Goal: Transaction & Acquisition: Book appointment/travel/reservation

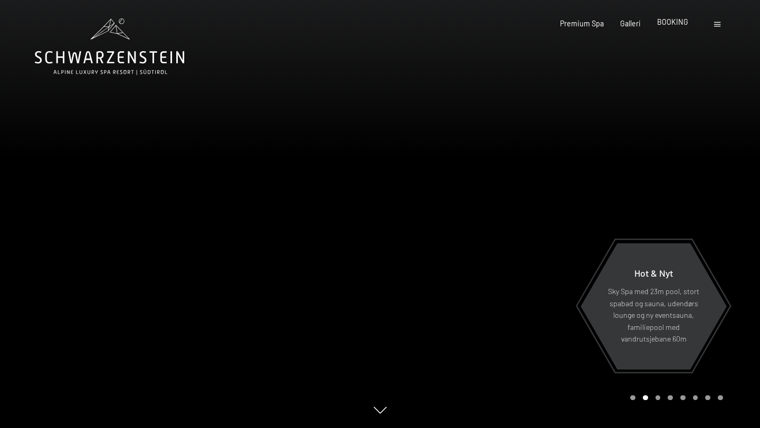
click at [669, 22] on font "BOOKING" at bounding box center [672, 21] width 31 height 9
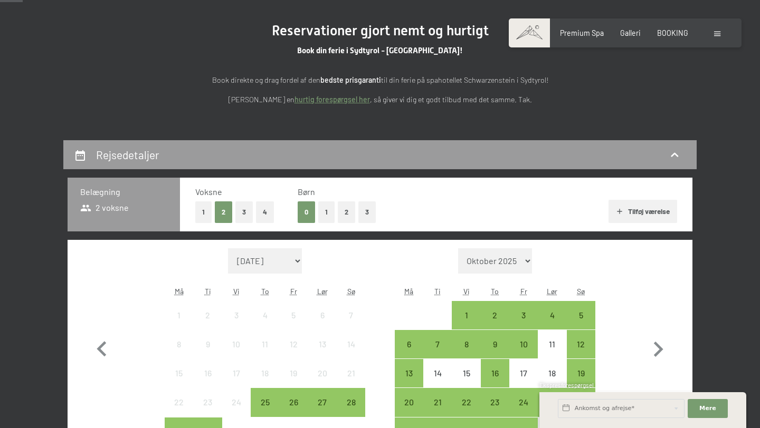
scroll to position [107, 0]
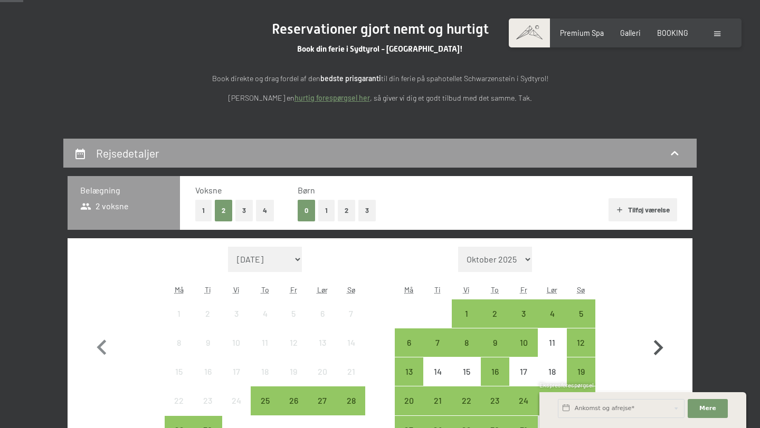
click at [657, 342] on icon "button" at bounding box center [658, 348] width 31 height 31
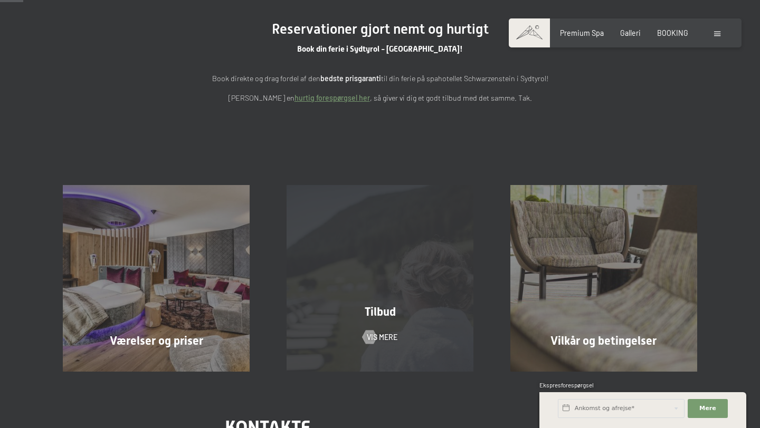
click at [377, 270] on div "Tilbud Vis mere" at bounding box center [380, 278] width 224 height 186
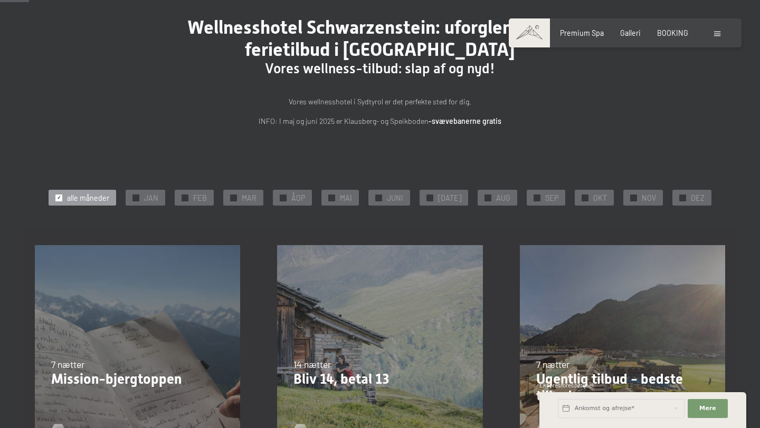
scroll to position [80, 0]
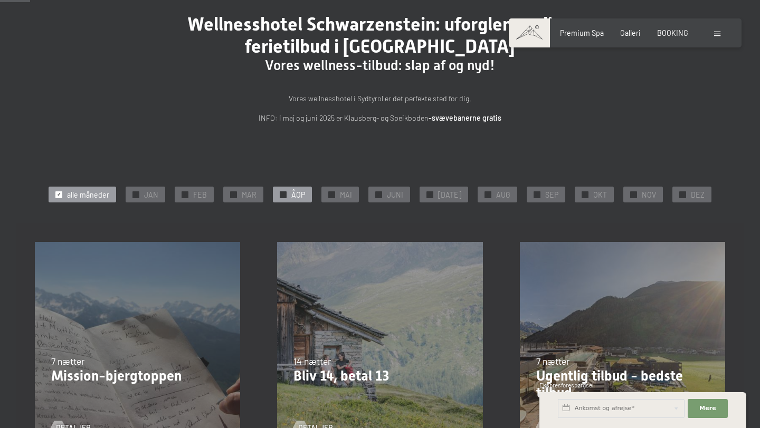
click at [302, 194] on font "ÅOP" at bounding box center [298, 194] width 14 height 9
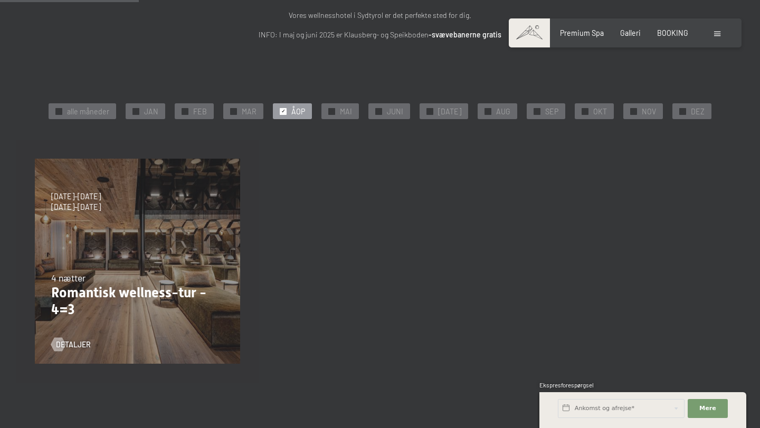
scroll to position [173, 0]
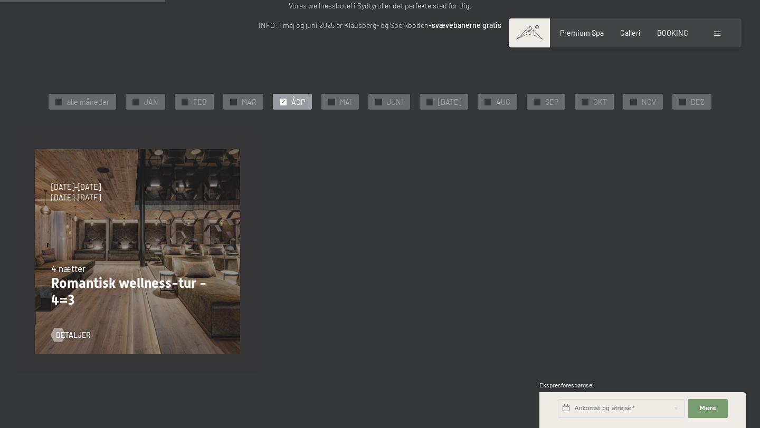
click at [172, 224] on div "09/11–05/12/2025 08/12–19/12/2025 11/01–23/01/2026 08/03–27/03/2026 29/03–02/04…" at bounding box center [137, 252] width 242 height 242
click at [78, 336] on font "detaljer" at bounding box center [83, 335] width 35 height 9
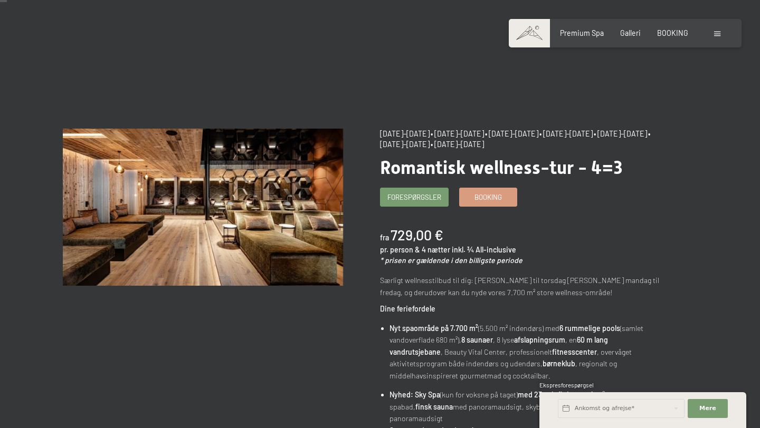
scroll to position [10, 0]
click at [497, 196] on font "Booking" at bounding box center [487, 196] width 27 height 8
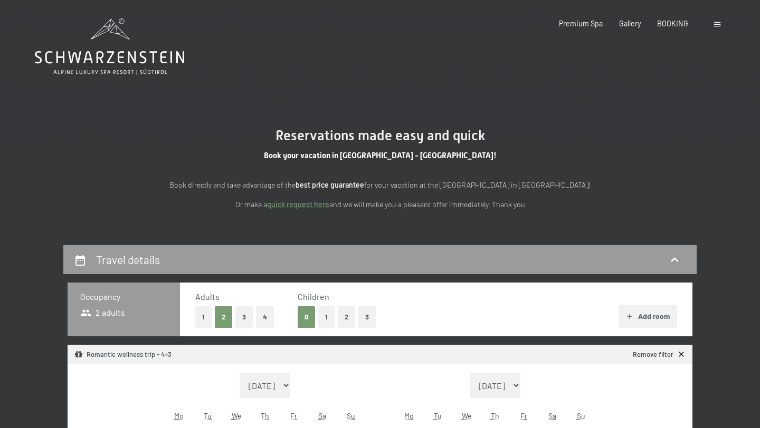
select select "[DATE]"
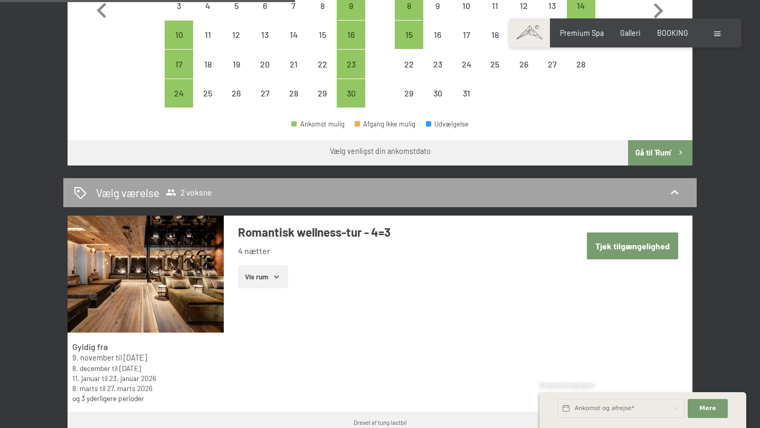
scroll to position [466, 0]
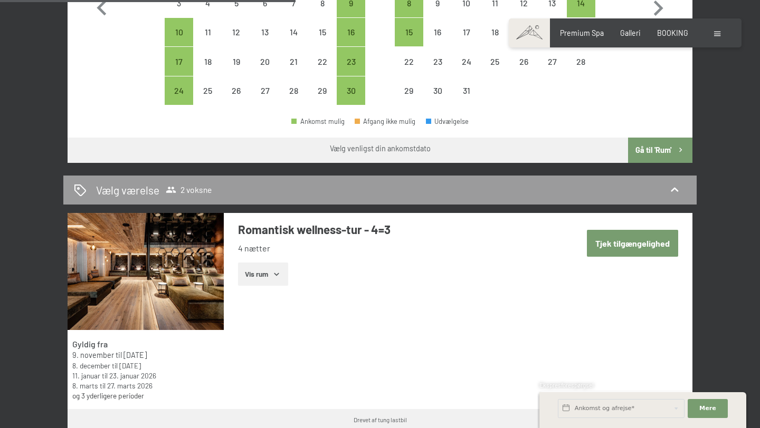
click at [277, 274] on icon "button" at bounding box center [276, 274] width 8 height 8
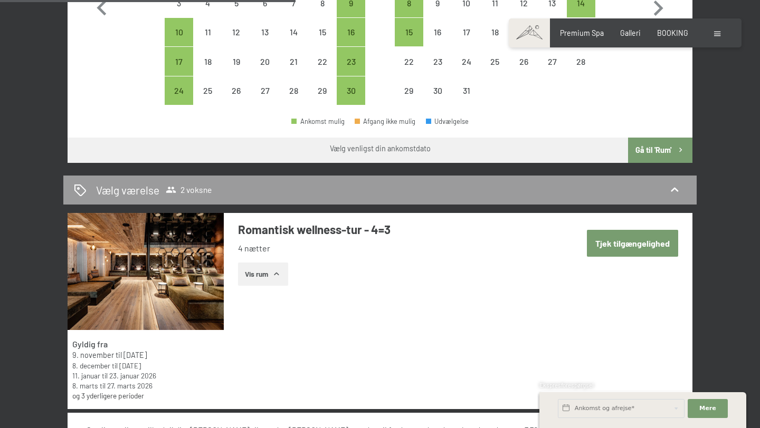
click at [277, 274] on icon "button" at bounding box center [276, 274] width 8 height 8
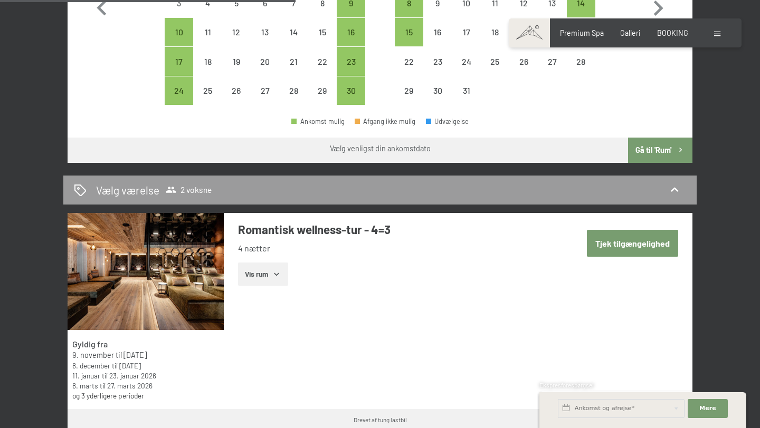
click at [633, 244] on font "Tjek tilgængelighed" at bounding box center [632, 243] width 74 height 10
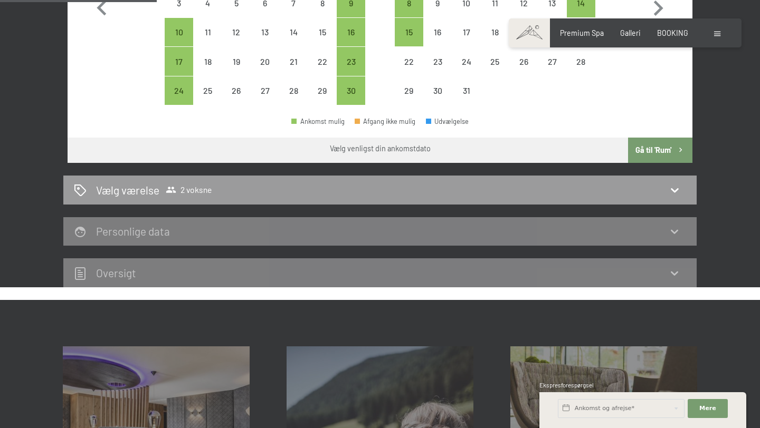
scroll to position [245, 0]
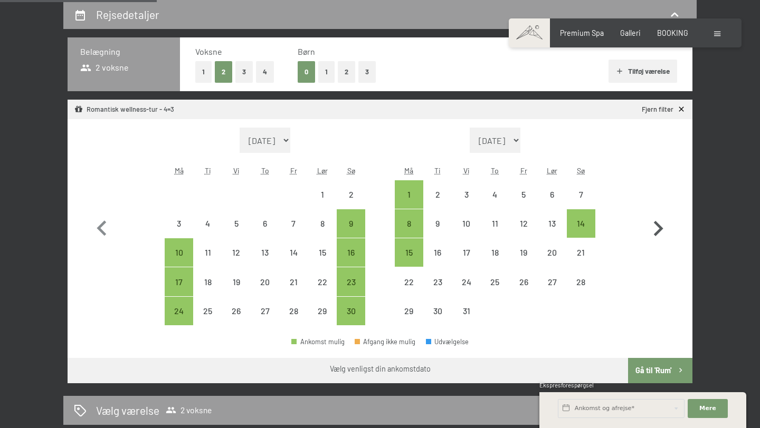
click at [655, 225] on icon "button" at bounding box center [658, 229] width 31 height 31
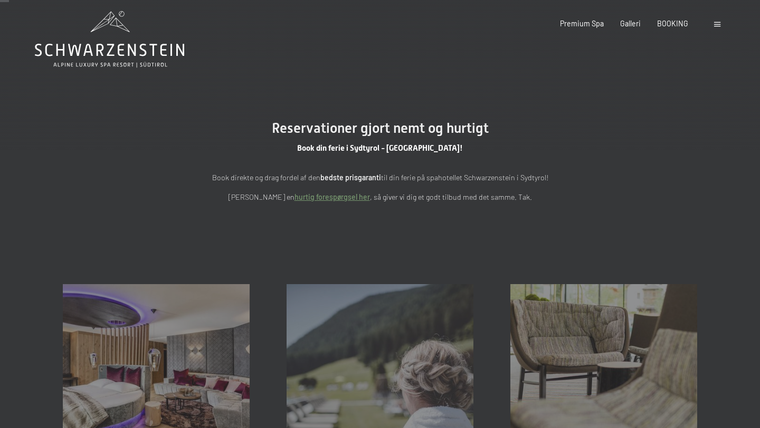
scroll to position [0, 0]
